Goal: Use online tool/utility: Utilize a website feature to perform a specific function

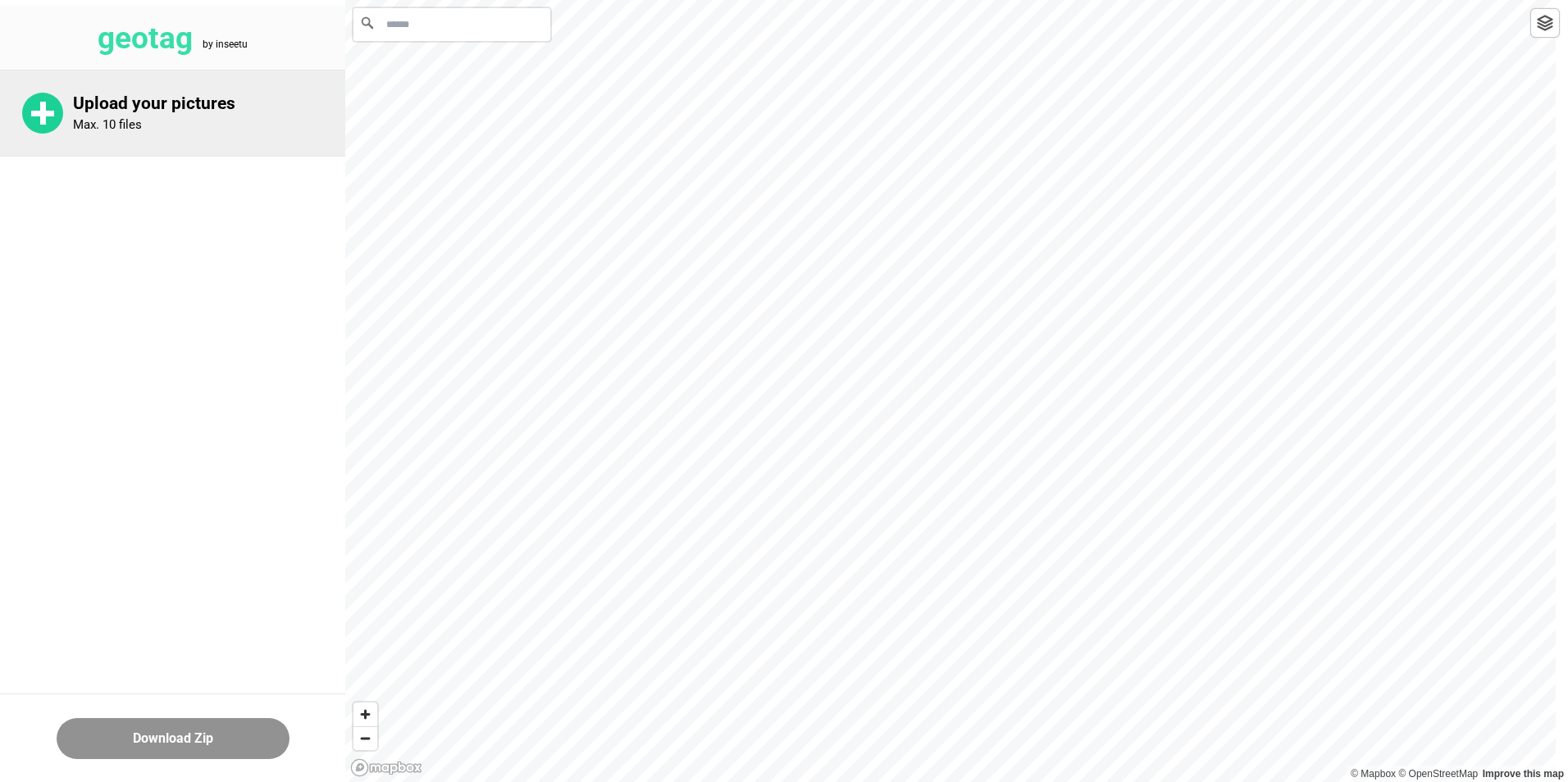
click at [44, 109] on rect at bounding box center [43, 113] width 6 height 23
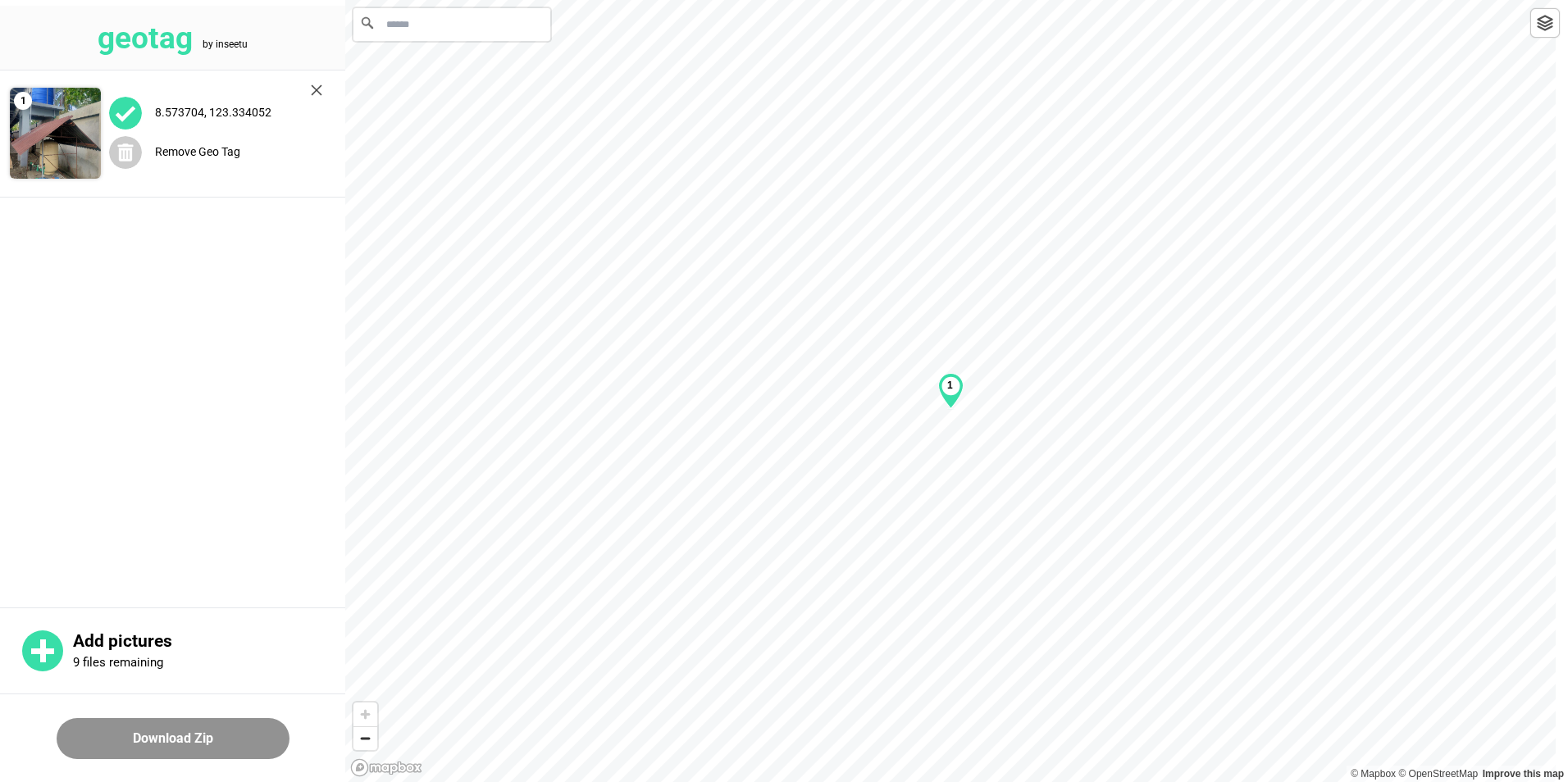
click at [1546, 31] on div at bounding box center [1545, 23] width 30 height 30
click at [178, 108] on label "8.573704, 123.334052" at bounding box center [213, 112] width 116 height 13
click at [26, 148] on img at bounding box center [55, 133] width 91 height 91
click at [54, 137] on img at bounding box center [55, 133] width 91 height 91
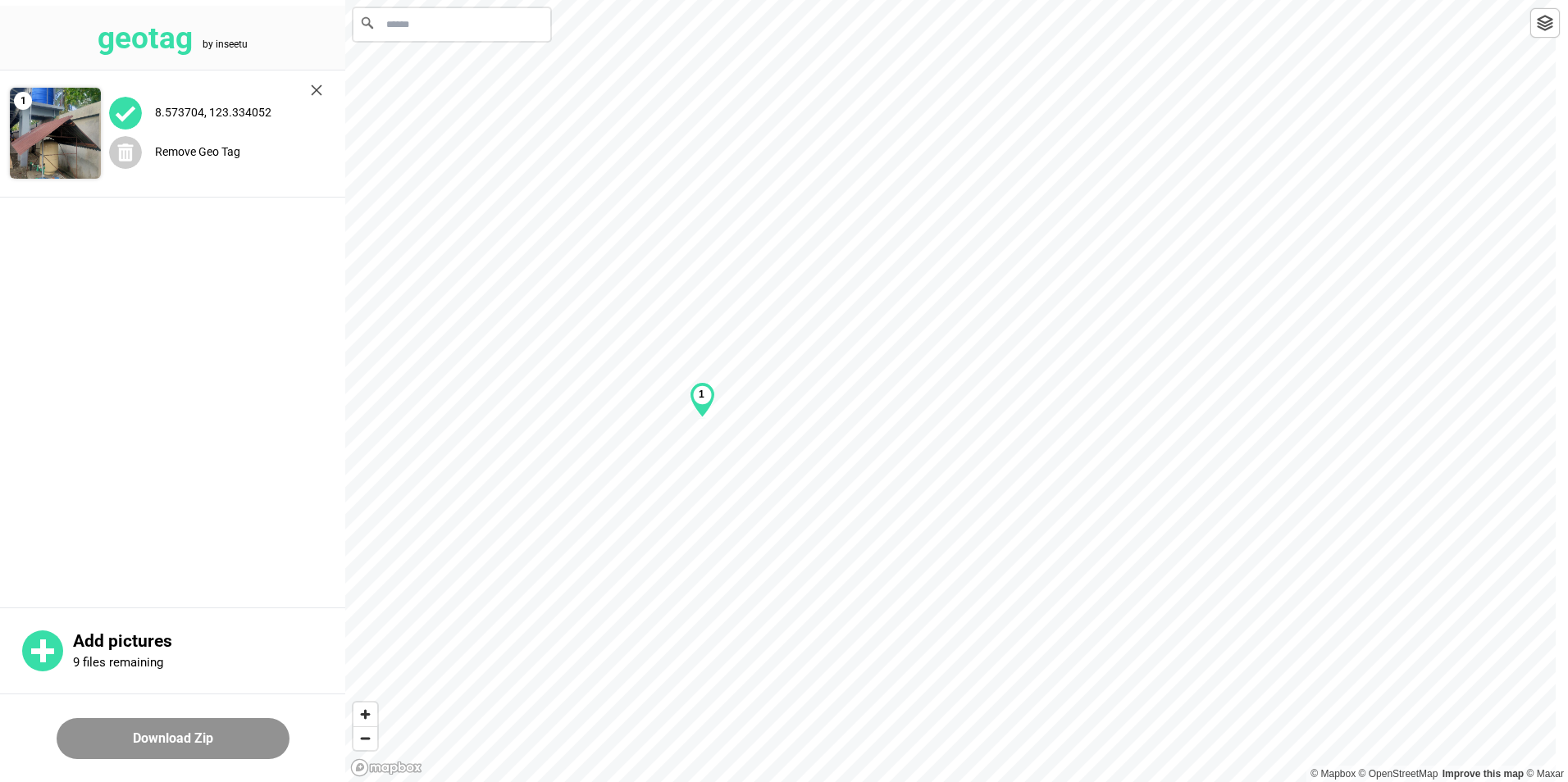
click at [209, 742] on button "Download Zip" at bounding box center [173, 738] width 233 height 41
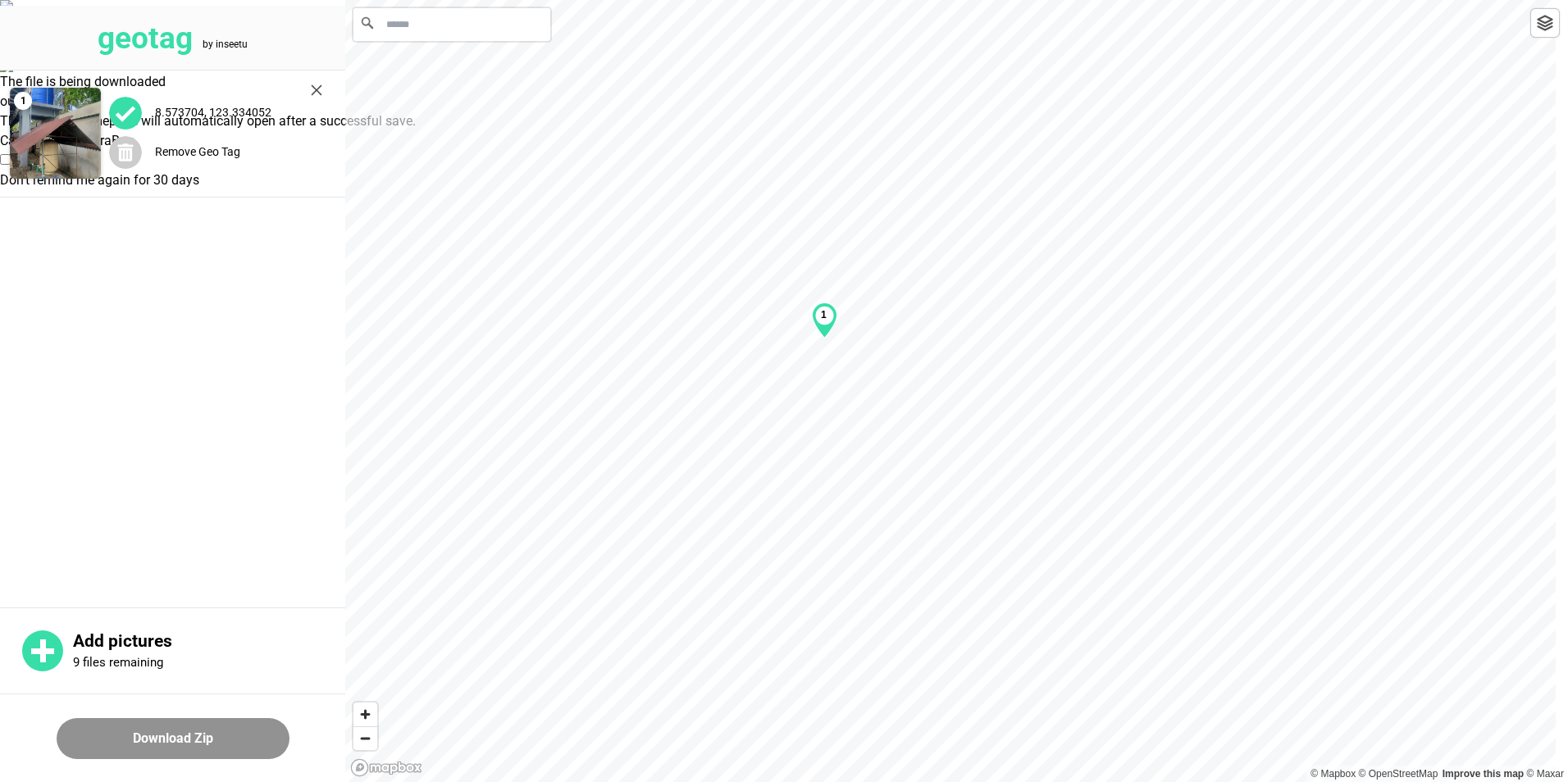
click at [166, 124] on div "8.573704, 123.334052" at bounding box center [216, 113] width 213 height 33
click at [132, 119] on img at bounding box center [125, 113] width 33 height 33
drag, startPoint x: 66, startPoint y: 124, endPoint x: 311, endPoint y: 480, distance: 432.2
click at [311, 480] on main "1 8.573704, 123.334052 Remove Geo Tag" at bounding box center [173, 336] width 345 height 533
